Goal: Information Seeking & Learning: Learn about a topic

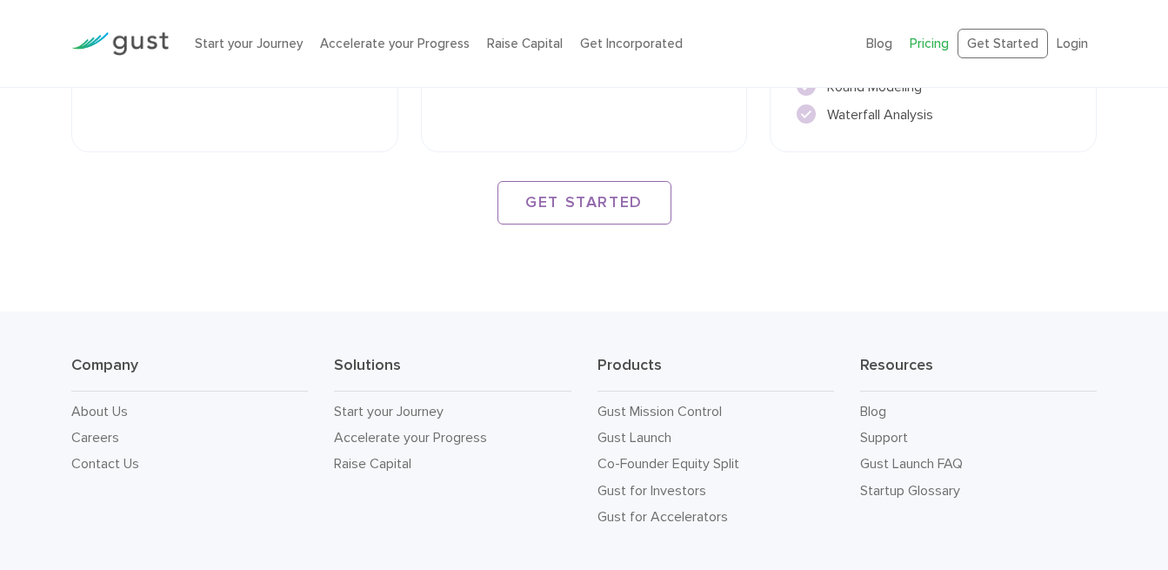
scroll to position [2723, 0]
click at [669, 401] on link "Gust Mission Control" at bounding box center [659, 409] width 124 height 17
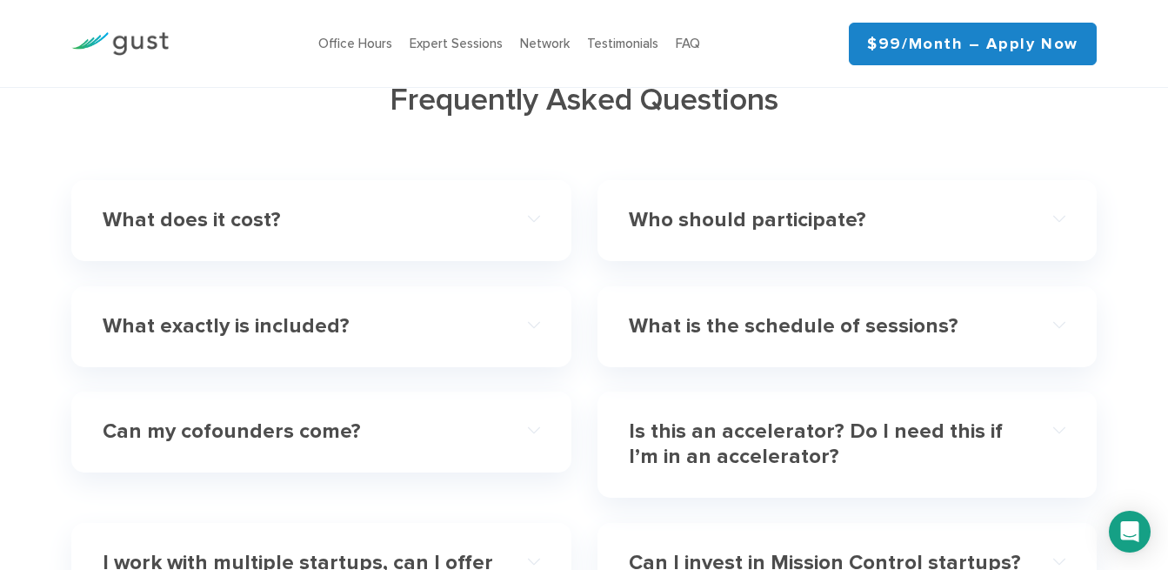
scroll to position [4962, 0]
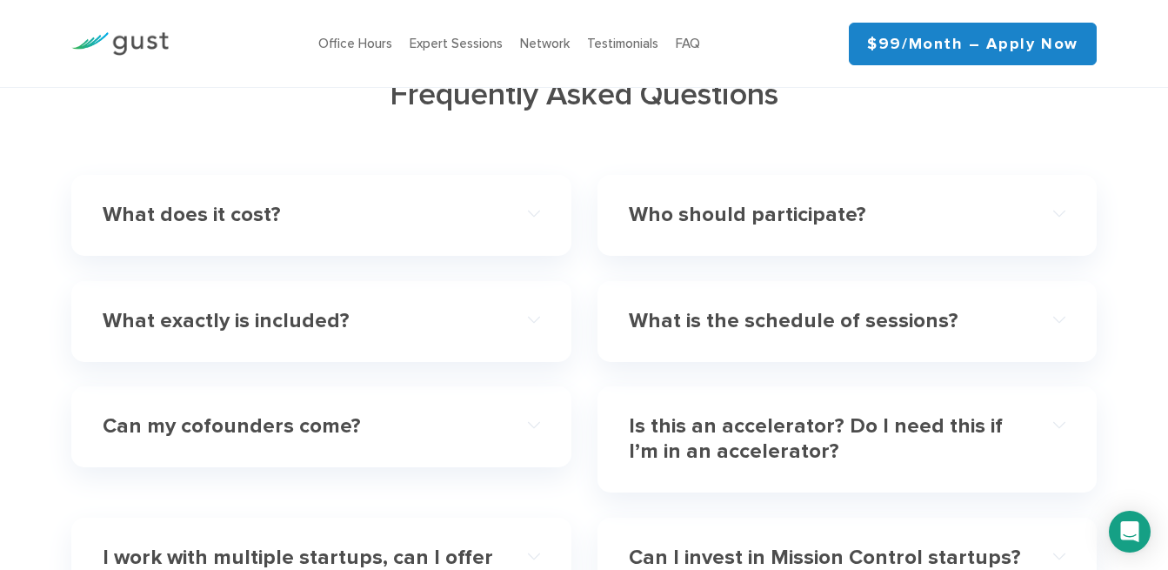
click at [523, 297] on div "What exactly is included?" at bounding box center [321, 321] width 437 height 53
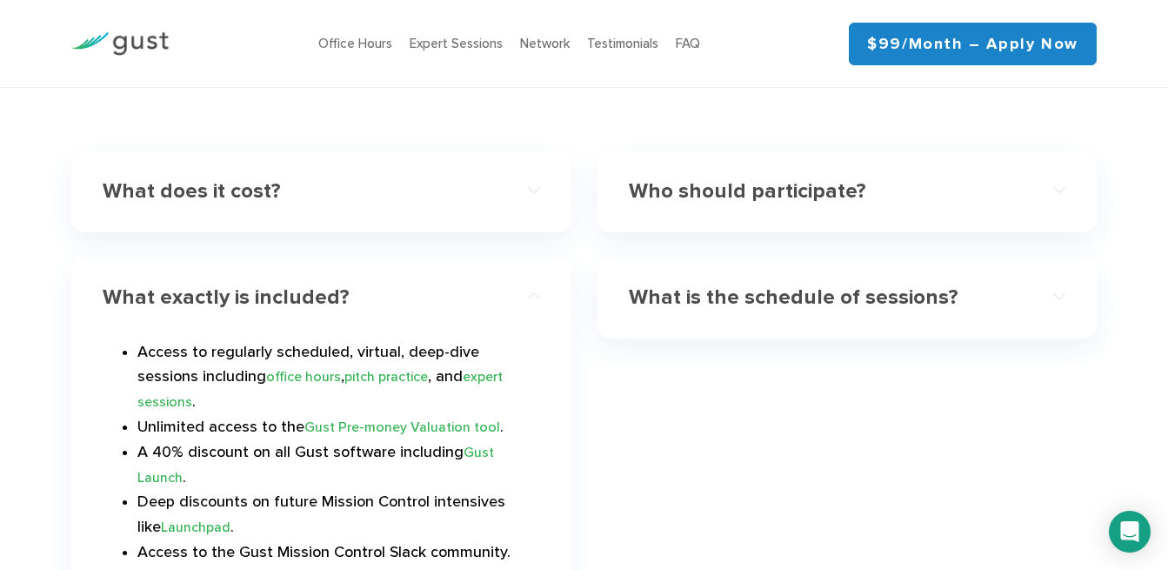
scroll to position [4991, 0]
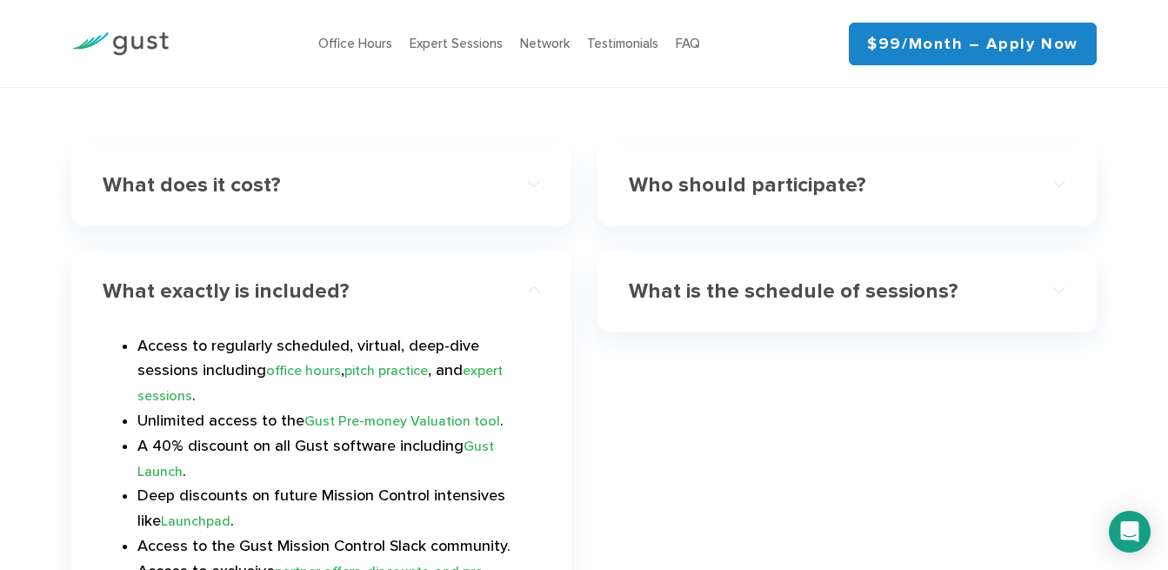
click at [535, 269] on div "What exactly is included?" at bounding box center [321, 291] width 437 height 53
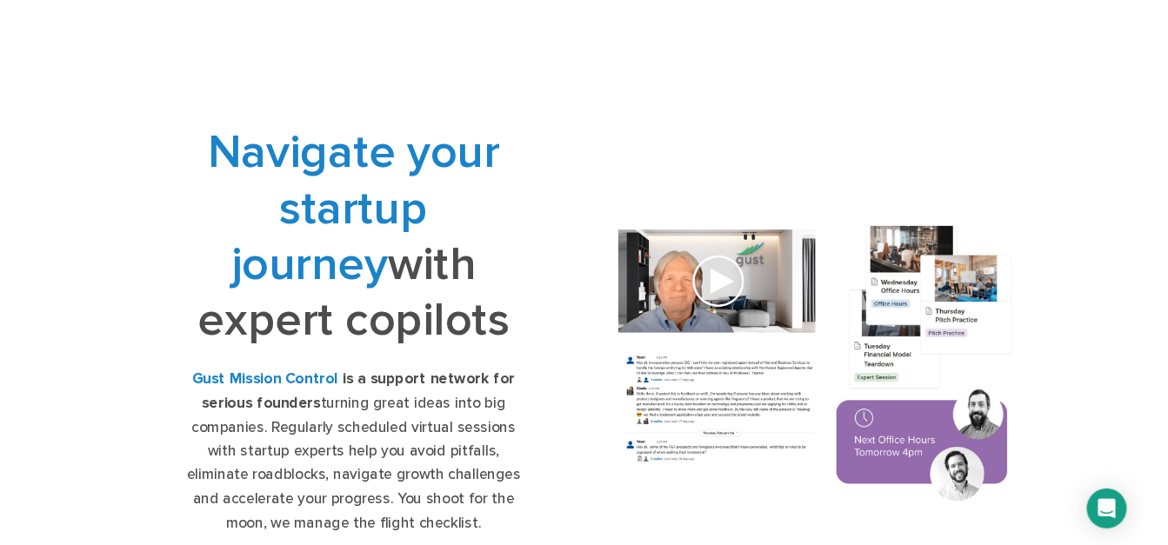
scroll to position [0, 0]
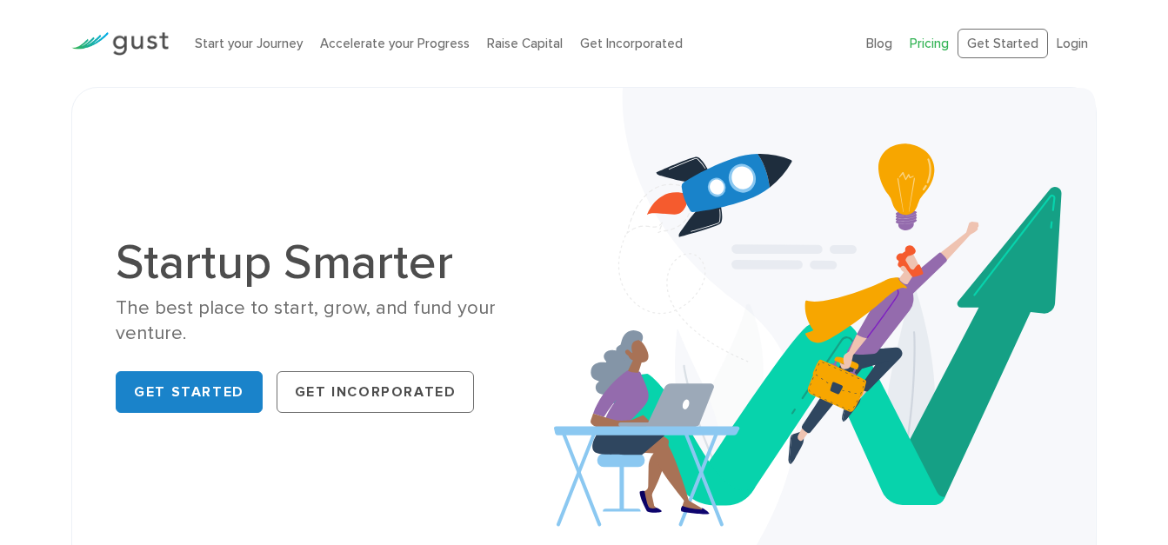
click at [929, 45] on link "Pricing" at bounding box center [929, 44] width 39 height 16
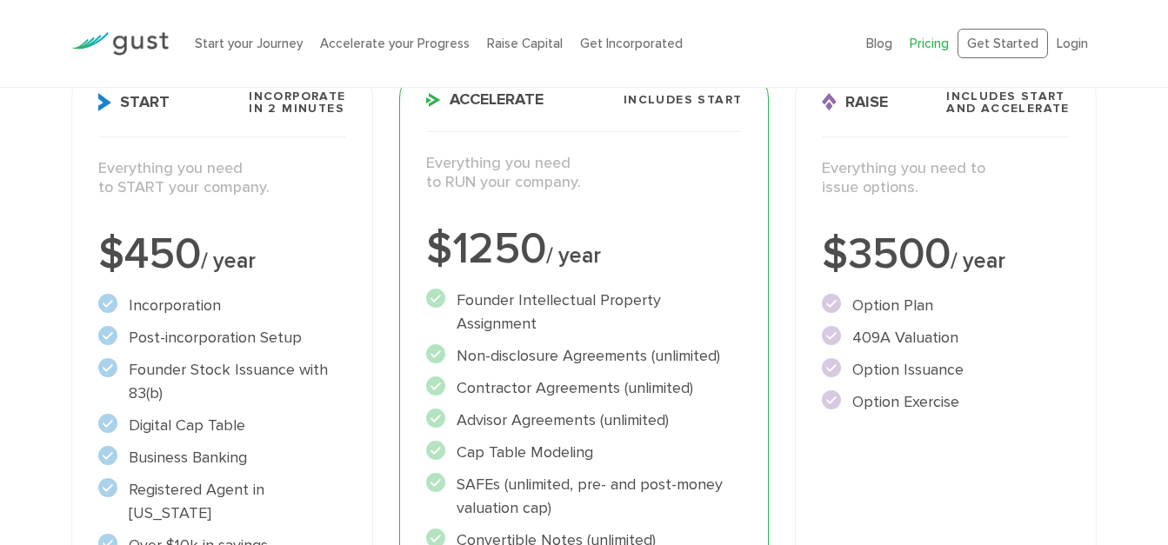
scroll to position [321, 0]
